Goal: Complete application form

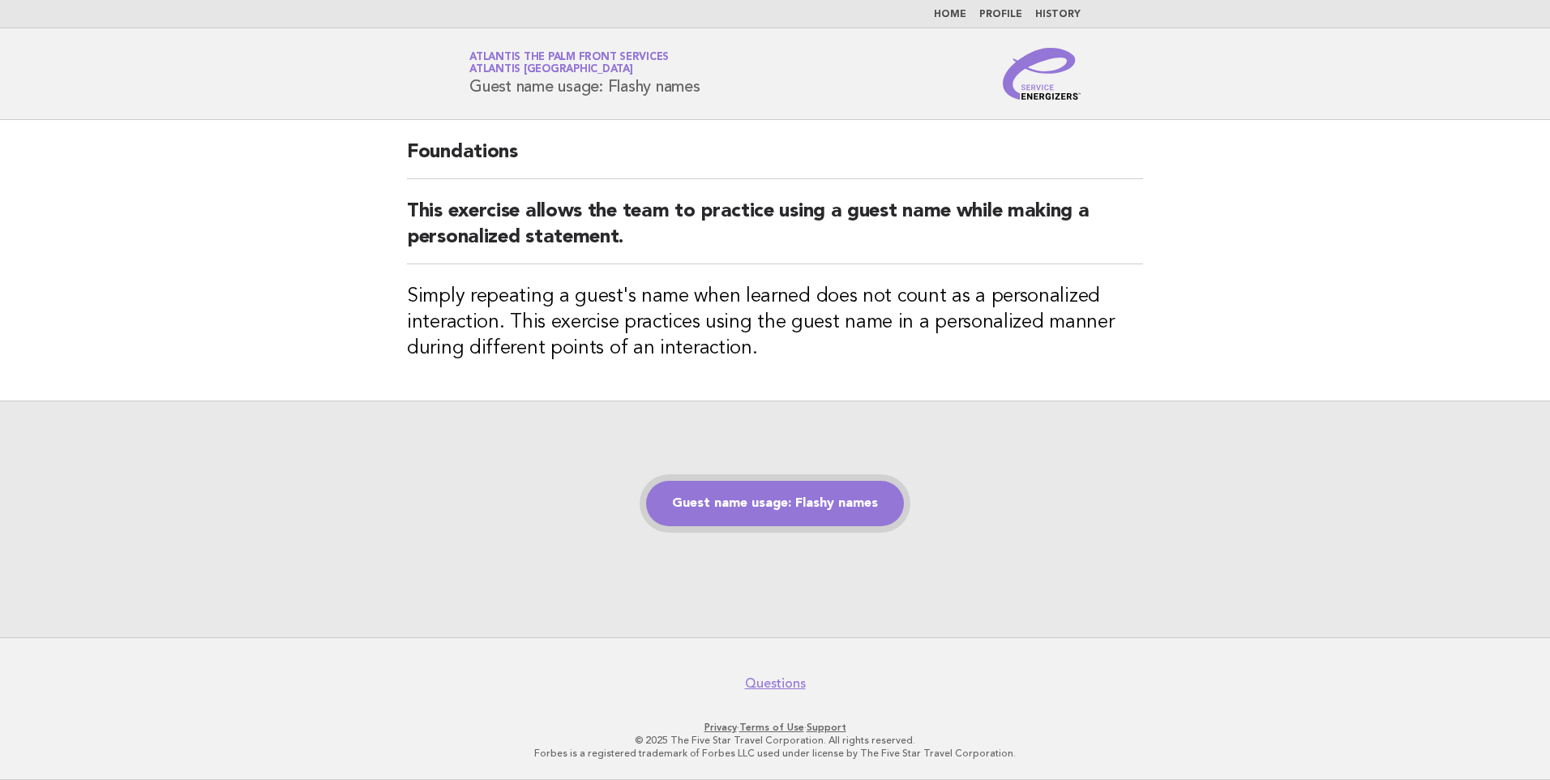
click at [826, 509] on link "Guest name usage: Flashy names" at bounding box center [775, 503] width 258 height 45
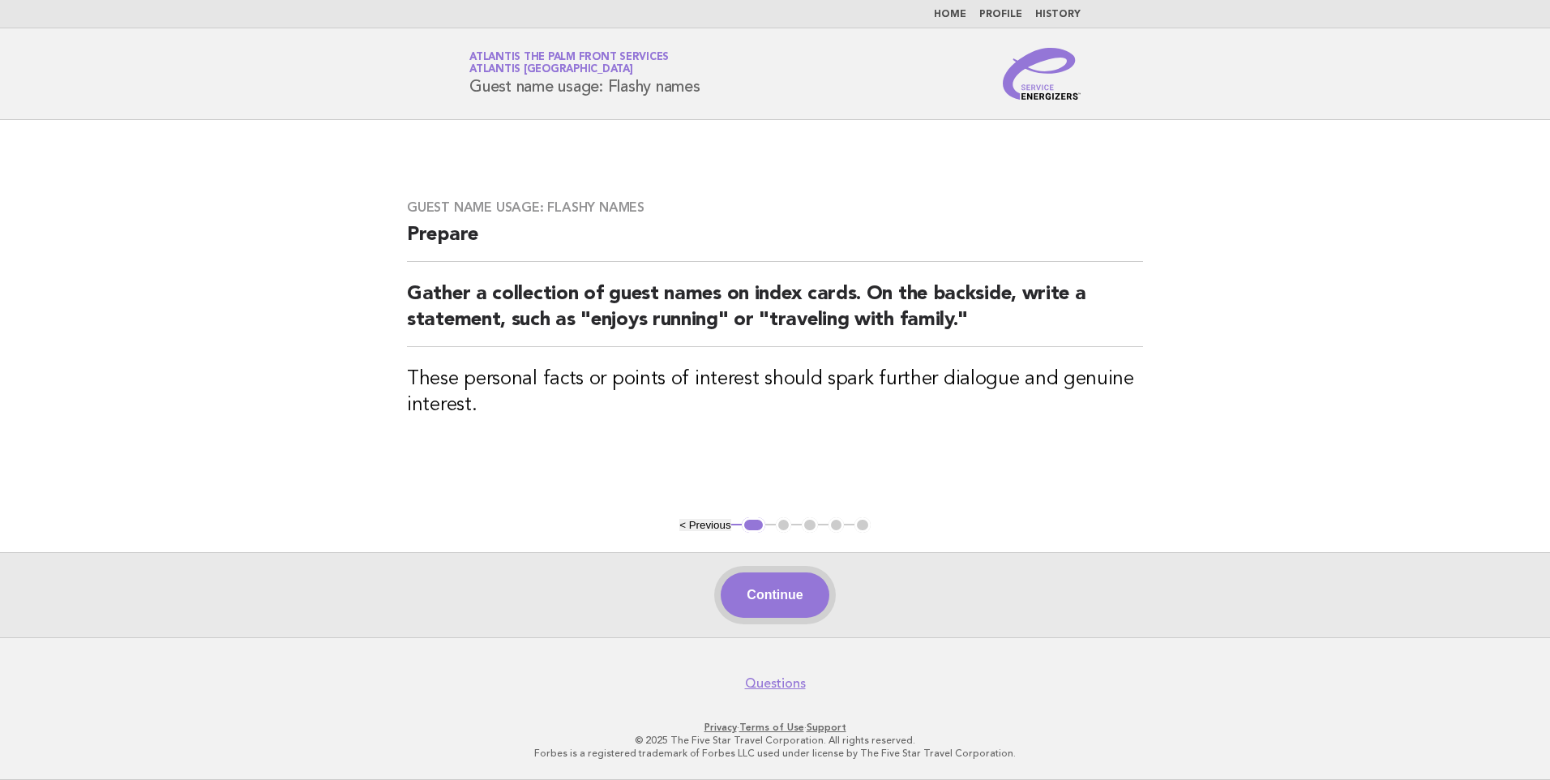
click at [773, 591] on button "Continue" at bounding box center [775, 594] width 108 height 45
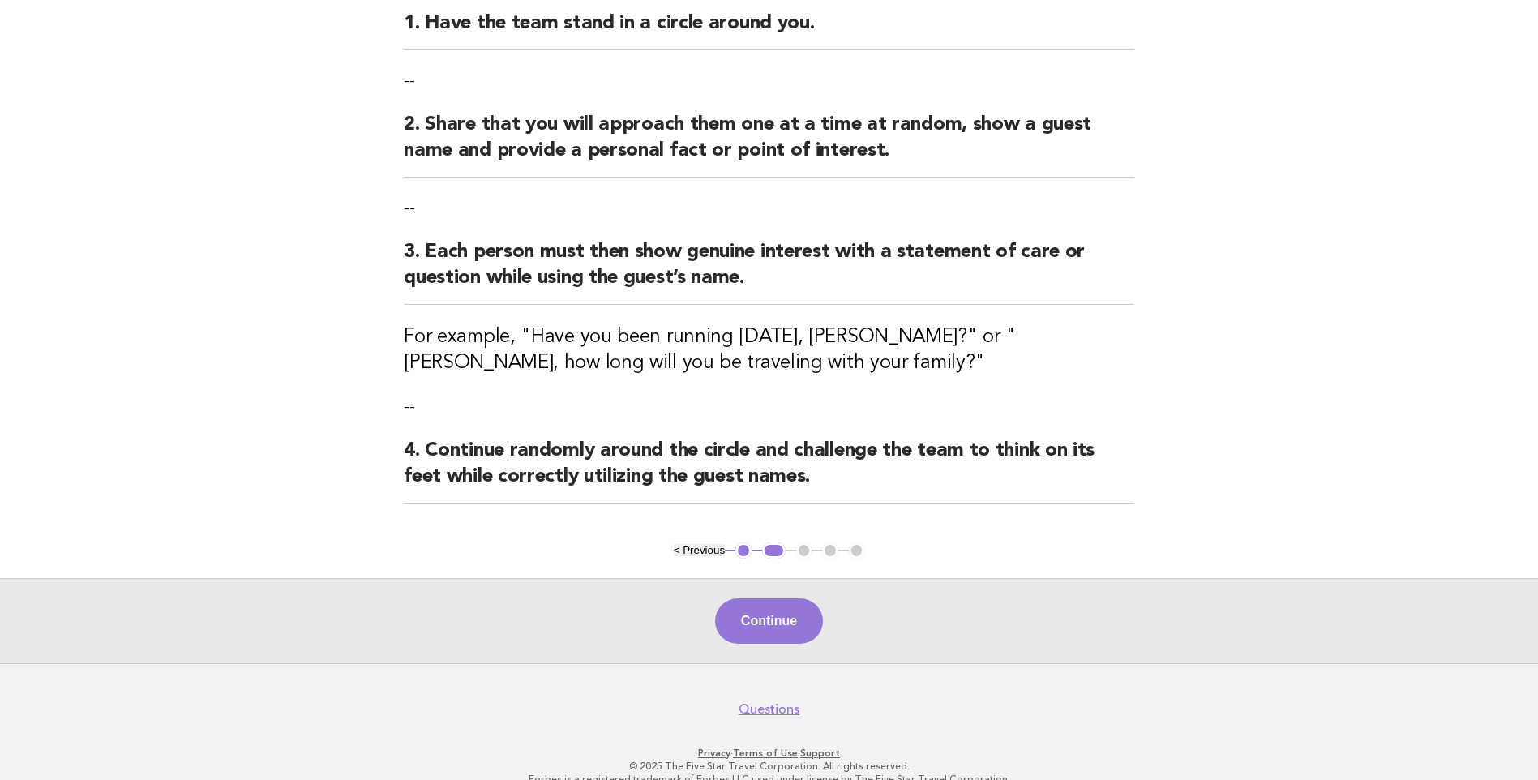
scroll to position [236, 0]
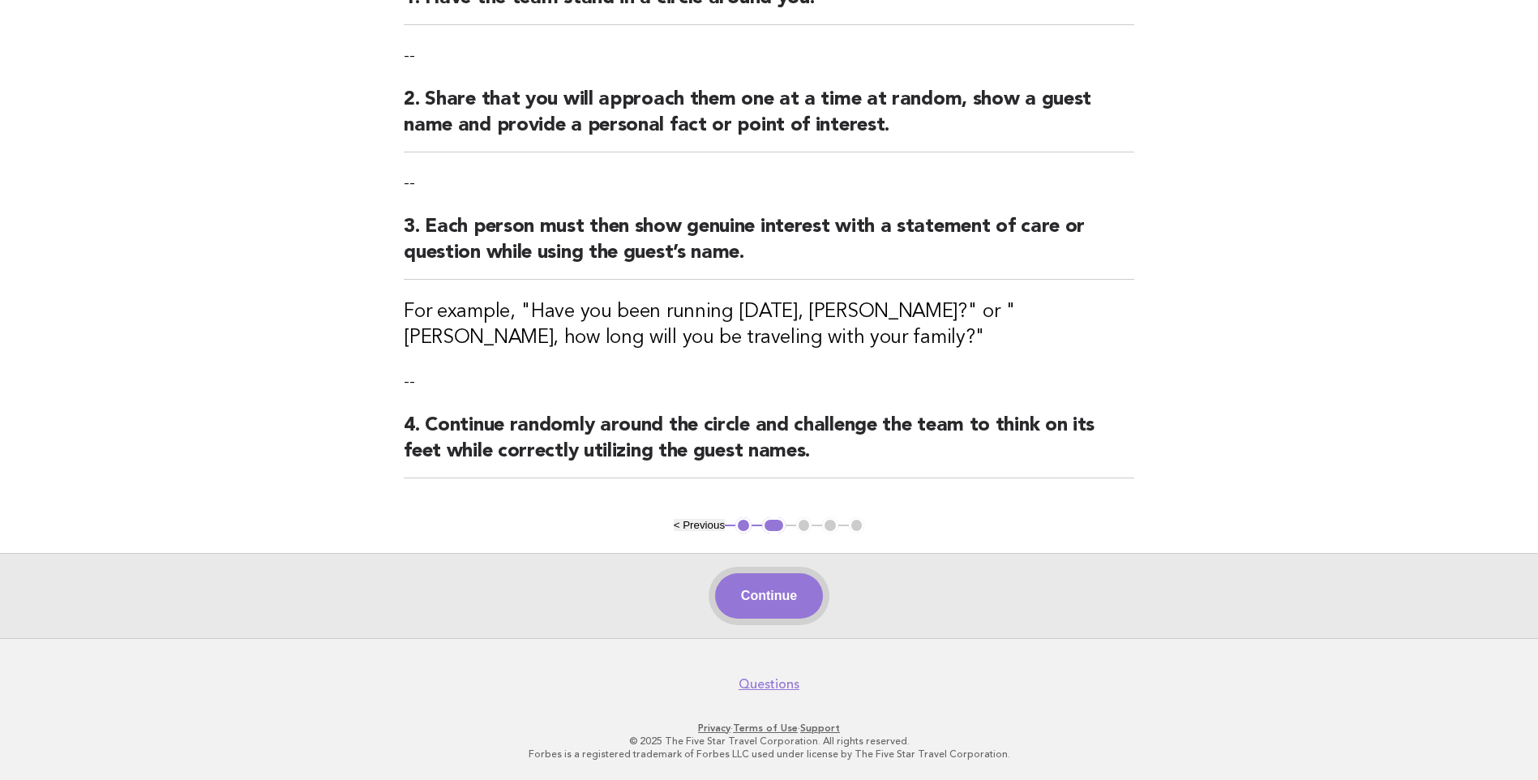
click at [750, 599] on button "Continue" at bounding box center [769, 595] width 108 height 45
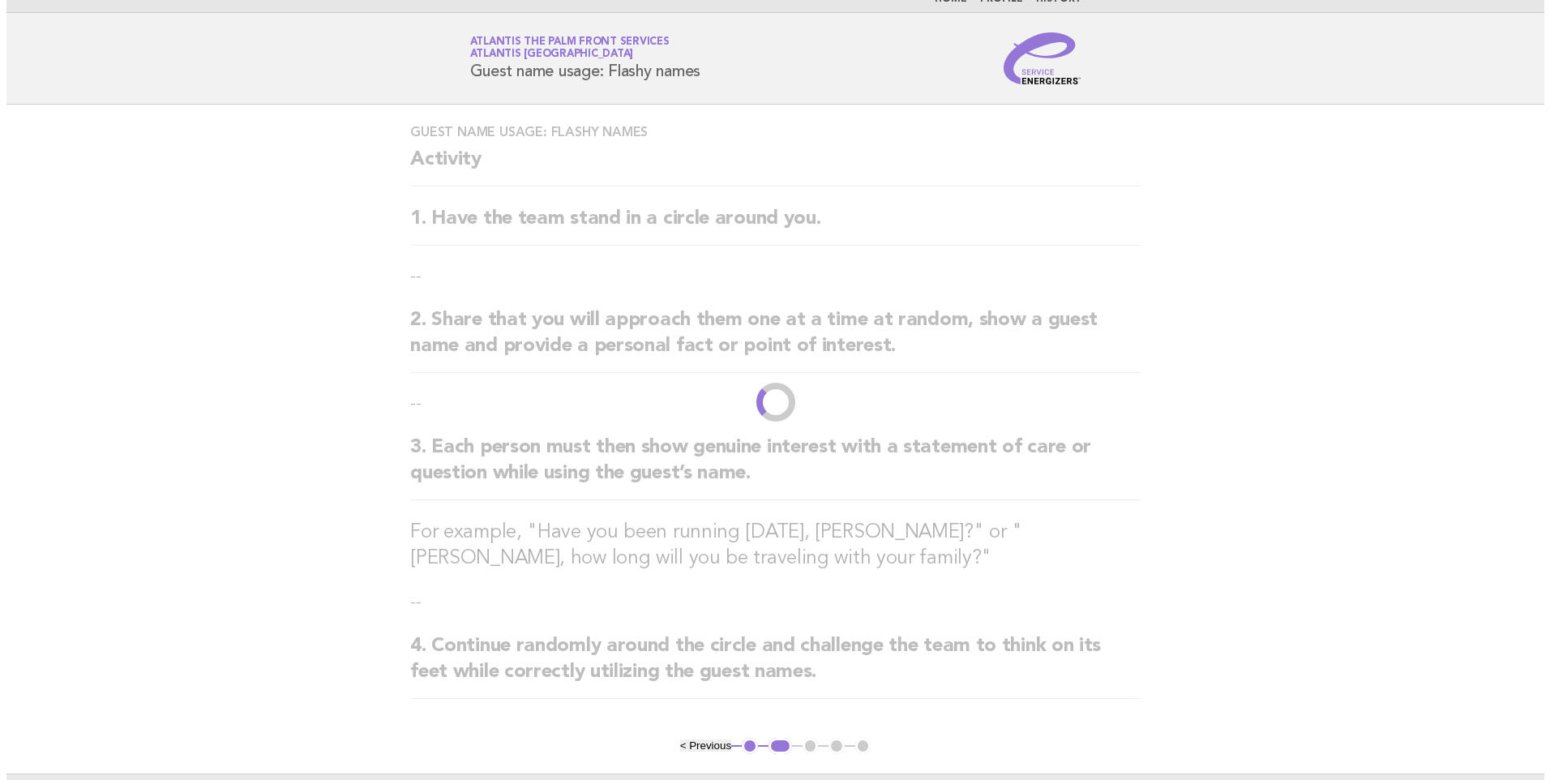
scroll to position [0, 0]
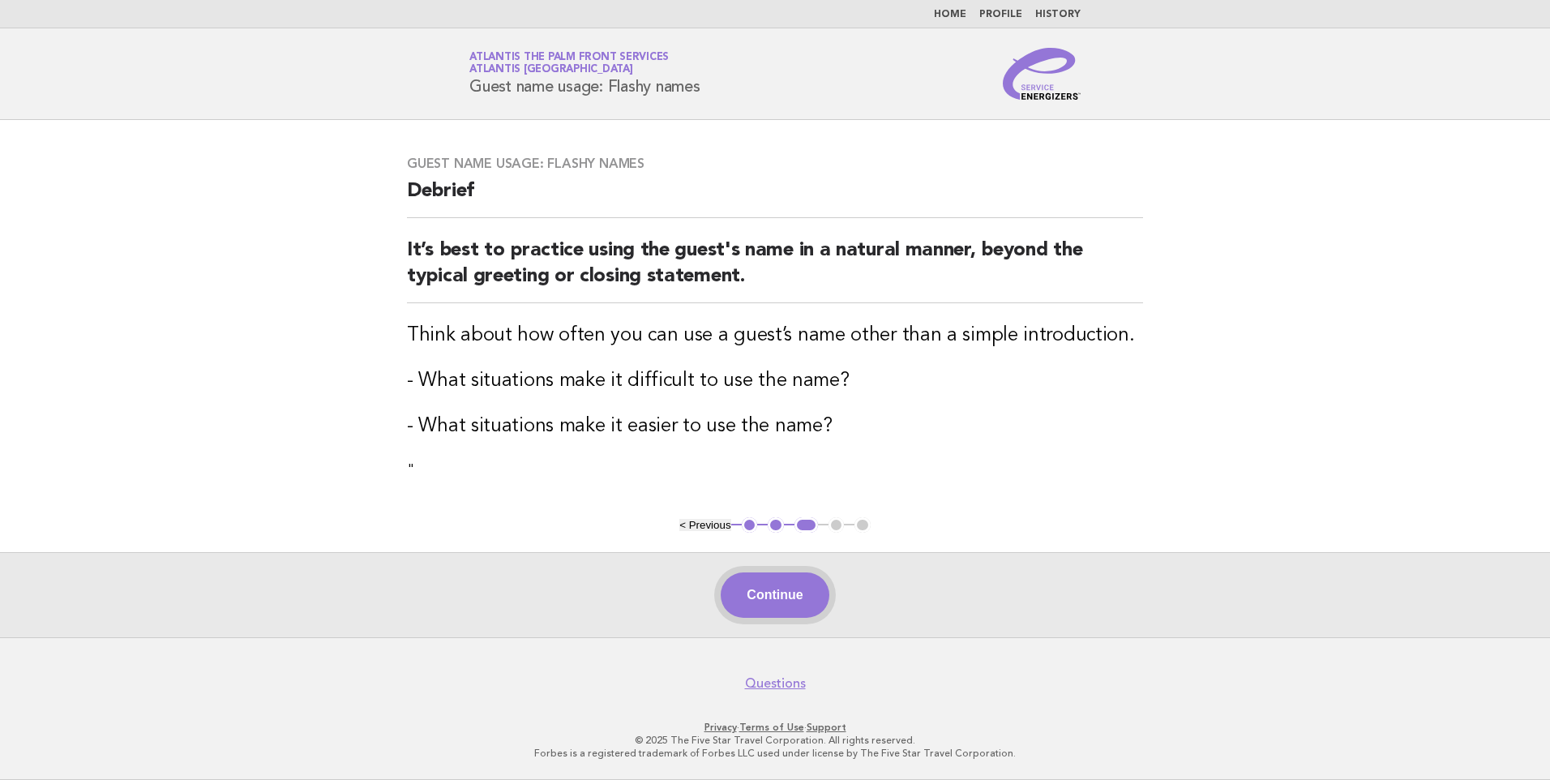
click at [787, 588] on button "Continue" at bounding box center [775, 594] width 108 height 45
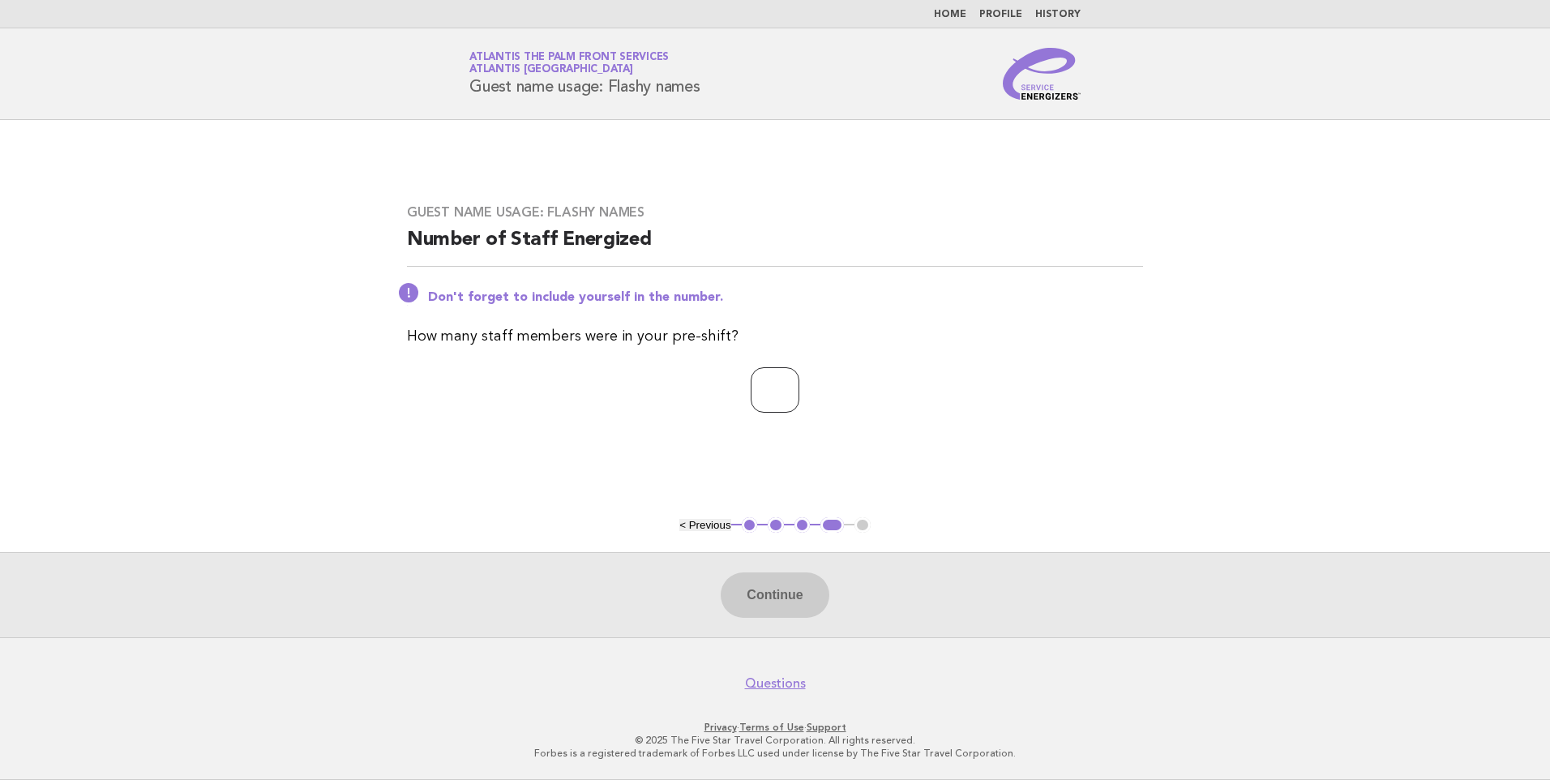
click at [780, 386] on input "number" at bounding box center [775, 389] width 49 height 45
type input "*"
click at [770, 591] on button "Continue" at bounding box center [775, 594] width 108 height 45
